Goal: Task Accomplishment & Management: Understand process/instructions

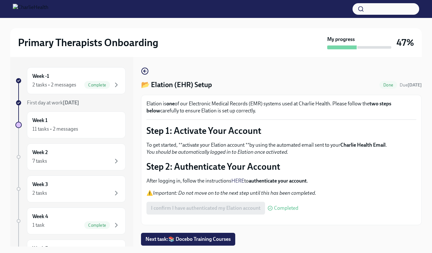
scroll to position [12, 0]
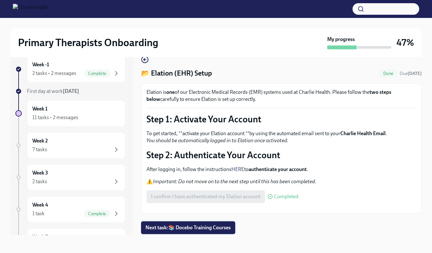
click at [196, 229] on span "Next task : 📚 Docebo Training Courses" at bounding box center [187, 228] width 85 height 6
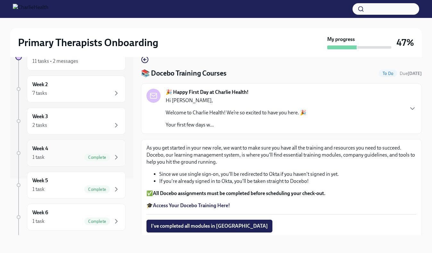
scroll to position [75, 0]
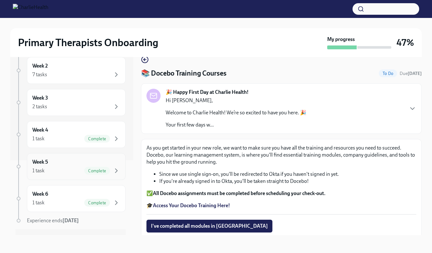
click at [100, 164] on div "Week 5 1 task Complete" at bounding box center [76, 167] width 88 height 16
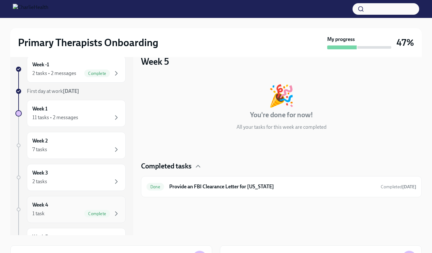
click at [90, 208] on div "Week 4 1 task Complete" at bounding box center [76, 209] width 88 height 16
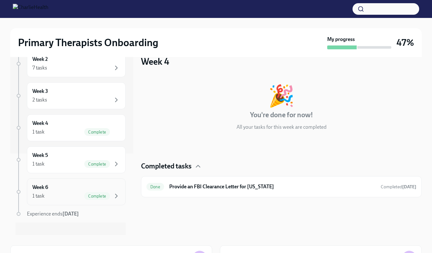
click at [92, 194] on span "Complete" at bounding box center [97, 196] width 26 height 5
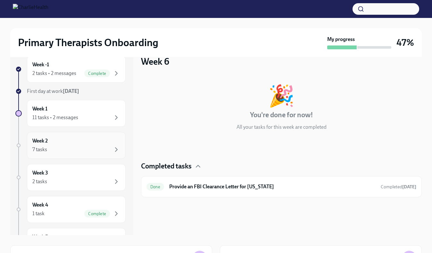
click at [100, 148] on div "7 tasks" at bounding box center [76, 150] width 88 height 8
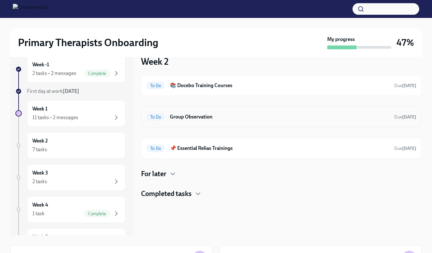
click at [196, 117] on h6 "Group Observation" at bounding box center [279, 116] width 219 height 7
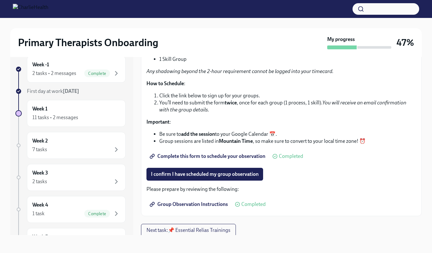
scroll to position [80, 0]
